Goal: Task Accomplishment & Management: Complete application form

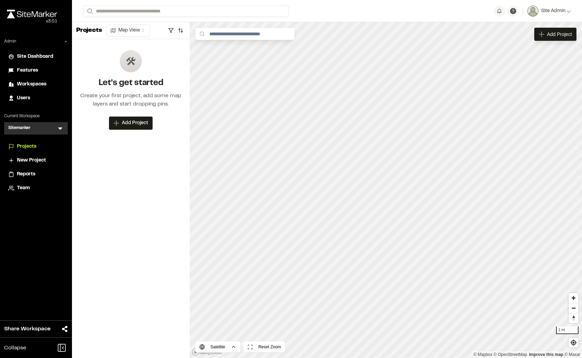
click at [35, 143] on span "Projects" at bounding box center [26, 147] width 19 height 8
click at [34, 145] on span "Projects" at bounding box center [26, 147] width 19 height 8
click at [42, 130] on div "Sitemarker S Menu" at bounding box center [36, 128] width 64 height 12
click at [60, 128] on icon at bounding box center [60, 129] width 4 height 2
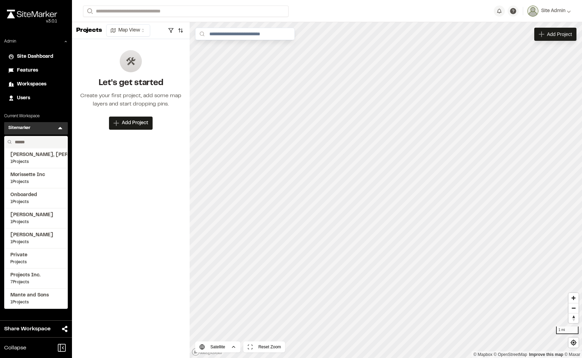
click at [32, 68] on span "Features" at bounding box center [27, 71] width 21 height 8
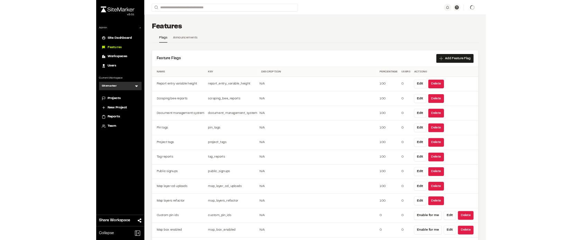
scroll to position [238, 0]
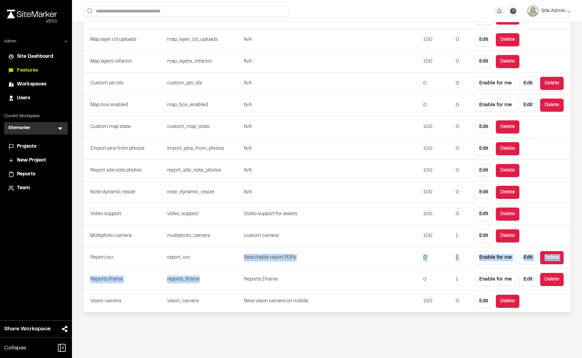
drag, startPoint x: 197, startPoint y: 261, endPoint x: 244, endPoint y: 285, distance: 52.6
click at [244, 285] on tbody "Report entry variable height report_entry_variable_height N/A 100 0 Edit Delete…" at bounding box center [326, 94] width 487 height 436
click at [244, 285] on td "Reports Iframe" at bounding box center [332, 280] width 177 height 22
click at [33, 151] on li "Projects" at bounding box center [36, 146] width 64 height 13
click at [33, 146] on span "Projects" at bounding box center [26, 147] width 19 height 8
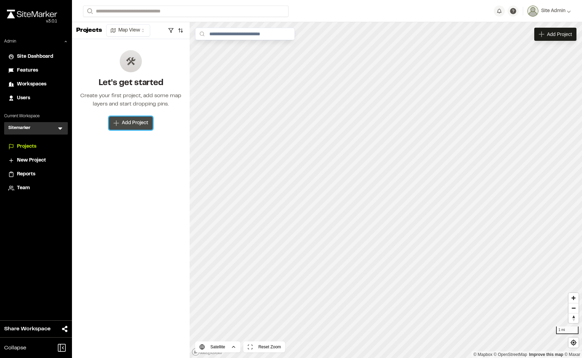
click at [132, 120] on span "Add Project" at bounding box center [135, 123] width 26 height 7
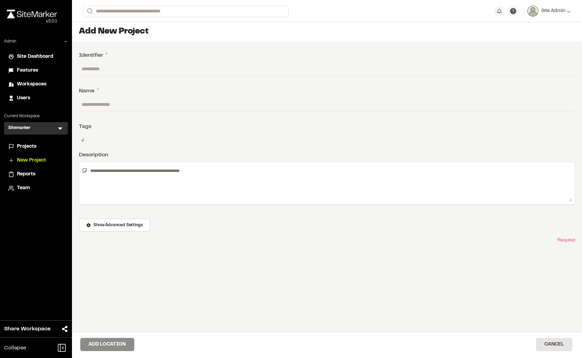
click at [104, 69] on input "text" at bounding box center [327, 68] width 496 height 13
type input "******"
type input "********"
drag, startPoint x: 127, startPoint y: 68, endPoint x: 58, endPoint y: 56, distance: 70.2
click at [58, 56] on div "**********" at bounding box center [291, 179] width 582 height 358
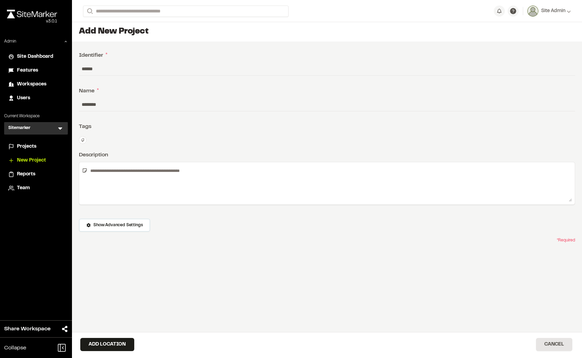
drag, startPoint x: 101, startPoint y: 69, endPoint x: 42, endPoint y: 60, distance: 60.2
click at [42, 60] on div "**********" at bounding box center [291, 179] width 582 height 358
type input "****"
click at [240, 141] on div "Type Enter or comma to add tag." at bounding box center [327, 140] width 496 height 8
click at [123, 108] on input "********" at bounding box center [327, 104] width 496 height 13
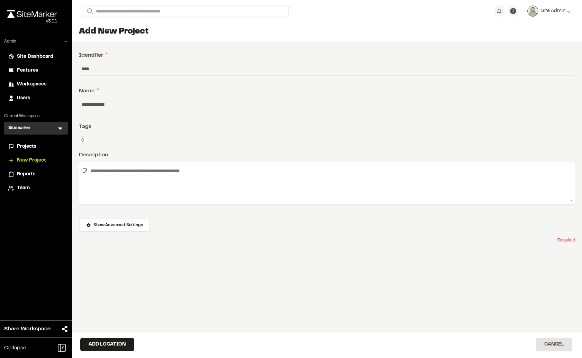
type input "**********"
click at [194, 193] on textarea at bounding box center [330, 183] width 485 height 37
click at [552, 342] on button "Cancel" at bounding box center [554, 344] width 36 height 13
drag, startPoint x: 111, startPoint y: 346, endPoint x: 111, endPoint y: 340, distance: 5.5
click at [111, 346] on button "Add Location" at bounding box center [107, 344] width 54 height 13
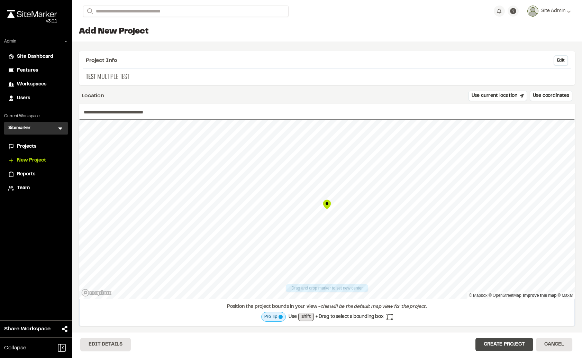
click at [510, 348] on button "Create Project" at bounding box center [505, 344] width 58 height 13
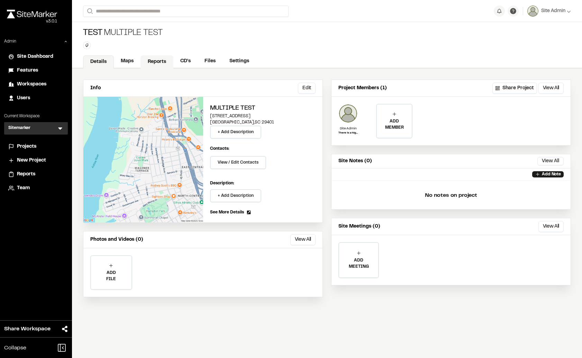
click at [155, 65] on link "Reports" at bounding box center [157, 61] width 33 height 13
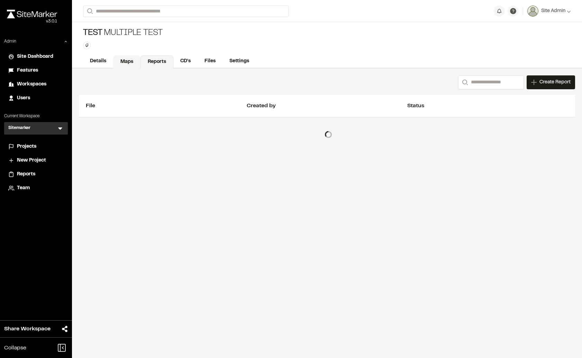
click at [132, 64] on link "Maps" at bounding box center [126, 61] width 27 height 13
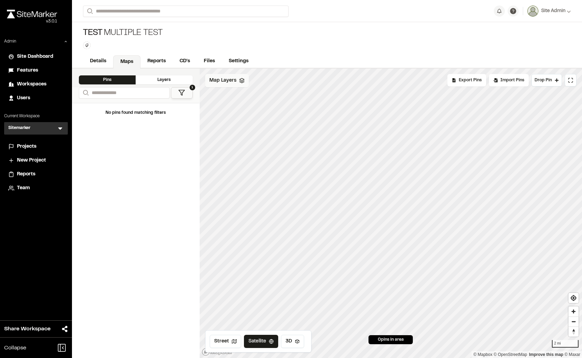
click at [231, 85] on div "Map Layers" at bounding box center [227, 80] width 44 height 13
click at [254, 81] on html "**********" at bounding box center [291, 179] width 582 height 358
click at [221, 96] on link "Add Layer" at bounding box center [231, 96] width 52 height 12
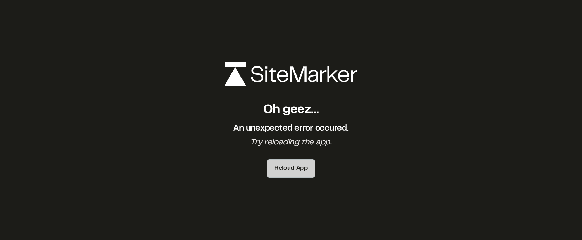
click at [290, 166] on button "Reload App" at bounding box center [291, 168] width 48 height 18
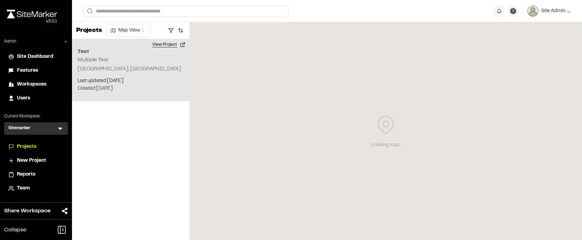
click at [162, 45] on button "View Project" at bounding box center [169, 44] width 42 height 11
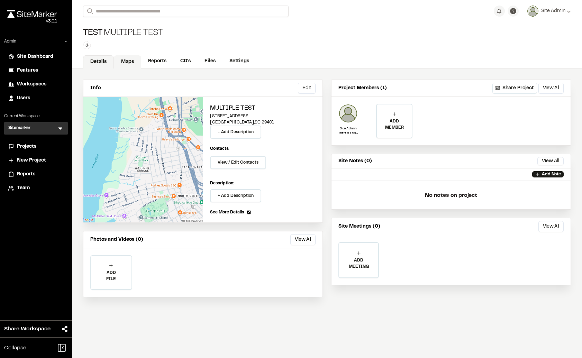
click at [128, 58] on link "Maps" at bounding box center [127, 61] width 27 height 13
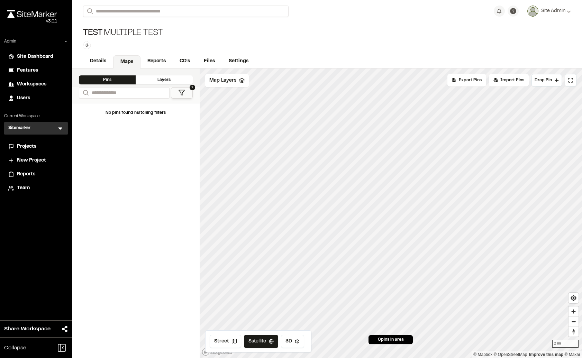
click at [29, 71] on span "Features" at bounding box center [27, 71] width 21 height 8
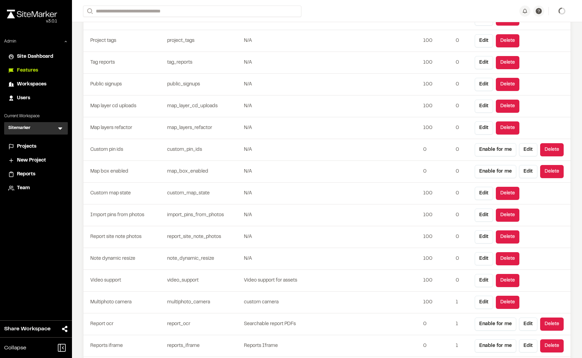
scroll to position [238, 0]
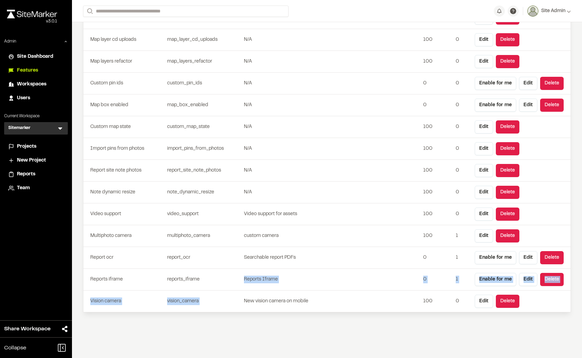
drag, startPoint x: 251, startPoint y: 282, endPoint x: 282, endPoint y: 291, distance: 32.1
click at [282, 291] on tbody "Report entry variable height report_entry_variable_height N/A 100 0 Edit Delete…" at bounding box center [326, 94] width 487 height 436
click at [282, 291] on td "New vision camera on mobile" at bounding box center [332, 302] width 177 height 22
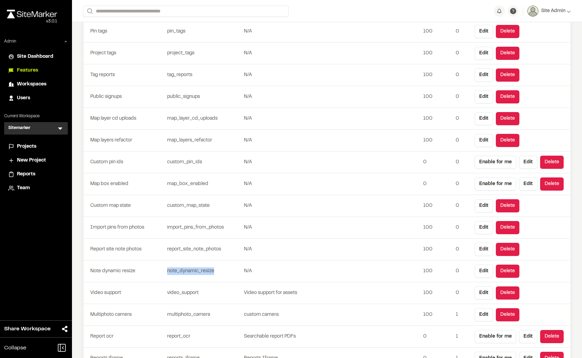
drag, startPoint x: 163, startPoint y: 269, endPoint x: 184, endPoint y: 278, distance: 23.4
click at [184, 278] on tr "Note dynamic resize note_dynamic_resize N/A 100 0 Edit Delete" at bounding box center [326, 272] width 487 height 22
click at [184, 278] on td "note_dynamic_resize" at bounding box center [203, 272] width 79 height 22
drag, startPoint x: 160, startPoint y: 269, endPoint x: 155, endPoint y: 268, distance: 4.4
click at [155, 268] on tr "Note dynamic resize note_dynamic_resize N/A 100 0 Edit Delete" at bounding box center [326, 272] width 487 height 22
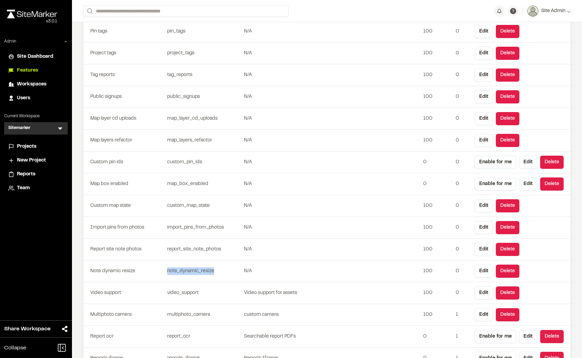
click at [155, 268] on td "Note dynamic resize" at bounding box center [123, 272] width 81 height 22
drag, startPoint x: 154, startPoint y: 267, endPoint x: 226, endPoint y: 274, distance: 72.0
click at [226, 274] on tr "Note dynamic resize note_dynamic_resize N/A 100 0 Edit Delete" at bounding box center [326, 272] width 487 height 22
click at [226, 274] on td "note_dynamic_resize" at bounding box center [203, 272] width 79 height 22
drag, startPoint x: 169, startPoint y: 249, endPoint x: 215, endPoint y: 250, distance: 45.4
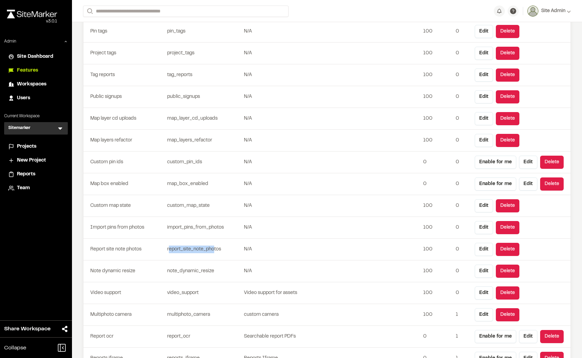
click at [215, 250] on td "report_site_note_photos" at bounding box center [203, 250] width 79 height 22
drag, startPoint x: 119, startPoint y: 205, endPoint x: 142, endPoint y: 207, distance: 23.7
click at [142, 207] on td "Custom map state" at bounding box center [123, 206] width 81 height 22
click at [143, 207] on td "Custom map state" at bounding box center [123, 206] width 81 height 22
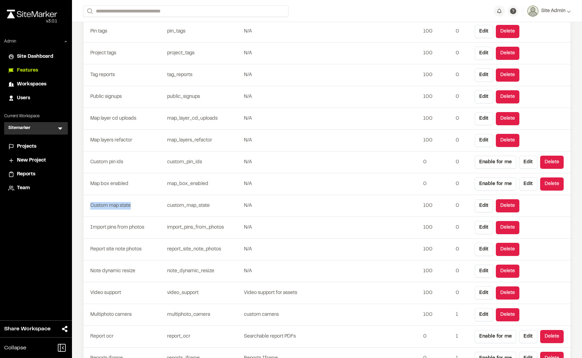
drag, startPoint x: 147, startPoint y: 207, endPoint x: 94, endPoint y: 198, distance: 53.8
click at [94, 198] on td "Custom map state" at bounding box center [123, 206] width 81 height 22
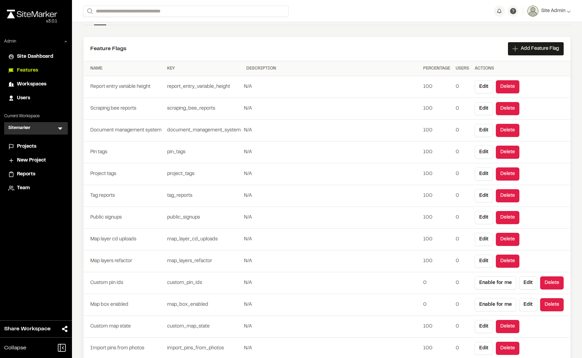
scroll to position [0, 0]
